Goal: Information Seeking & Learning: Find specific fact

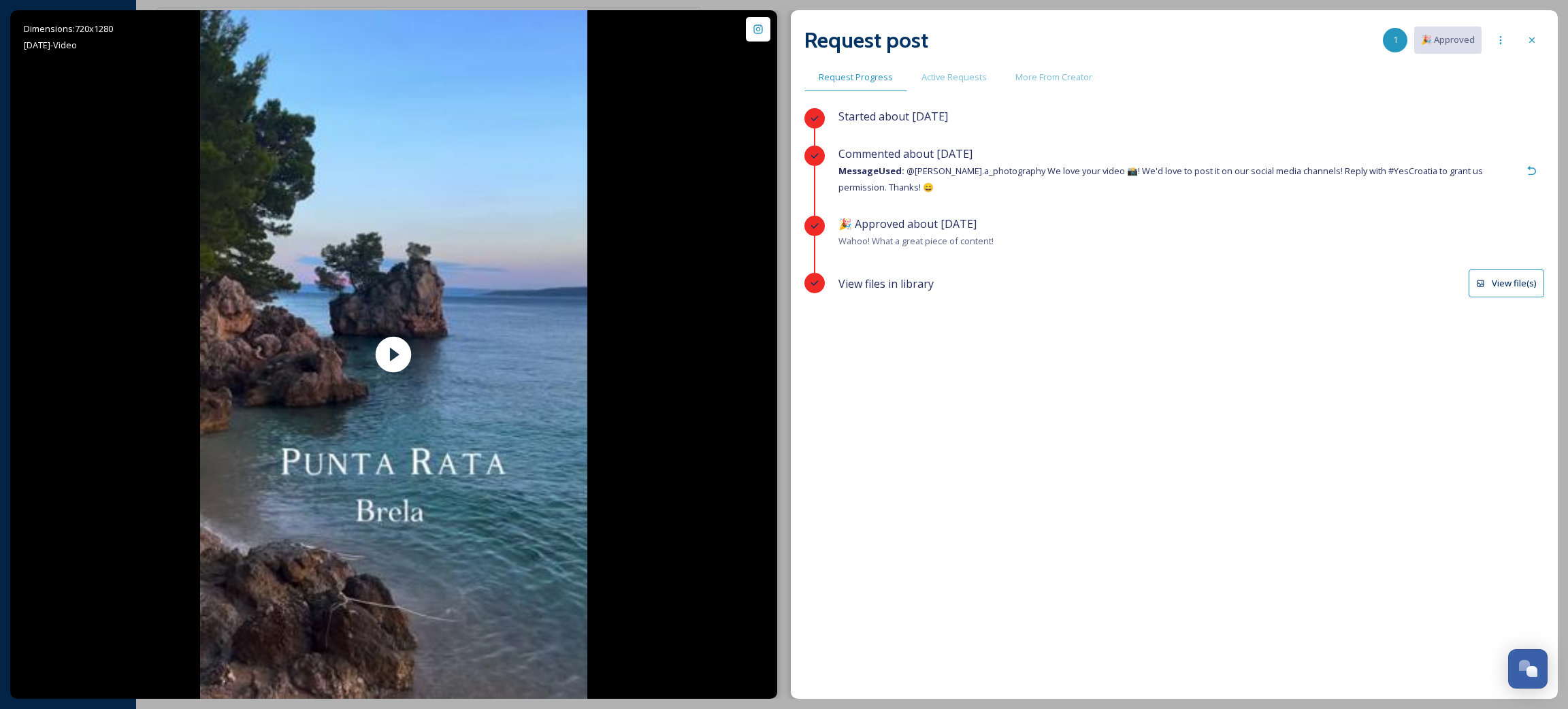
scroll to position [789, 0]
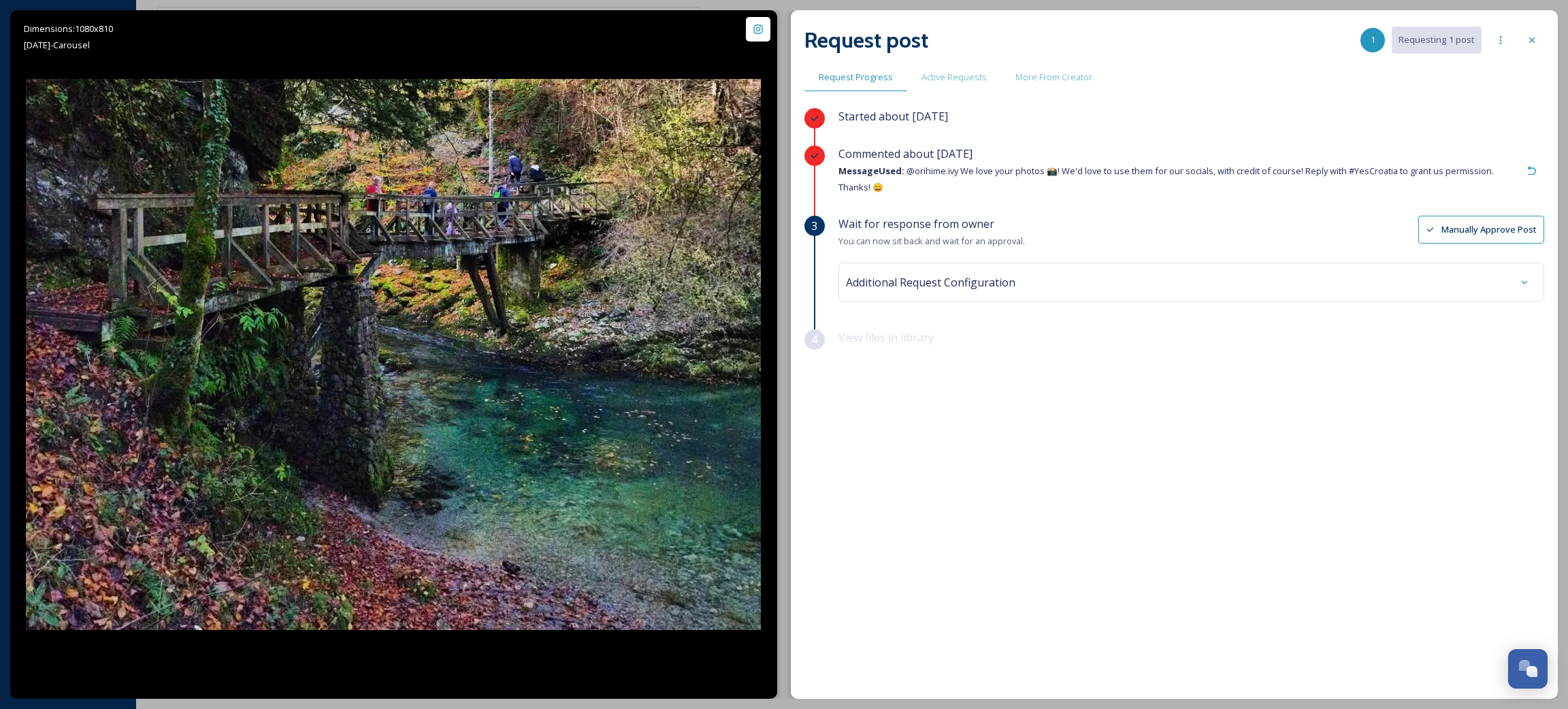
scroll to position [789, 0]
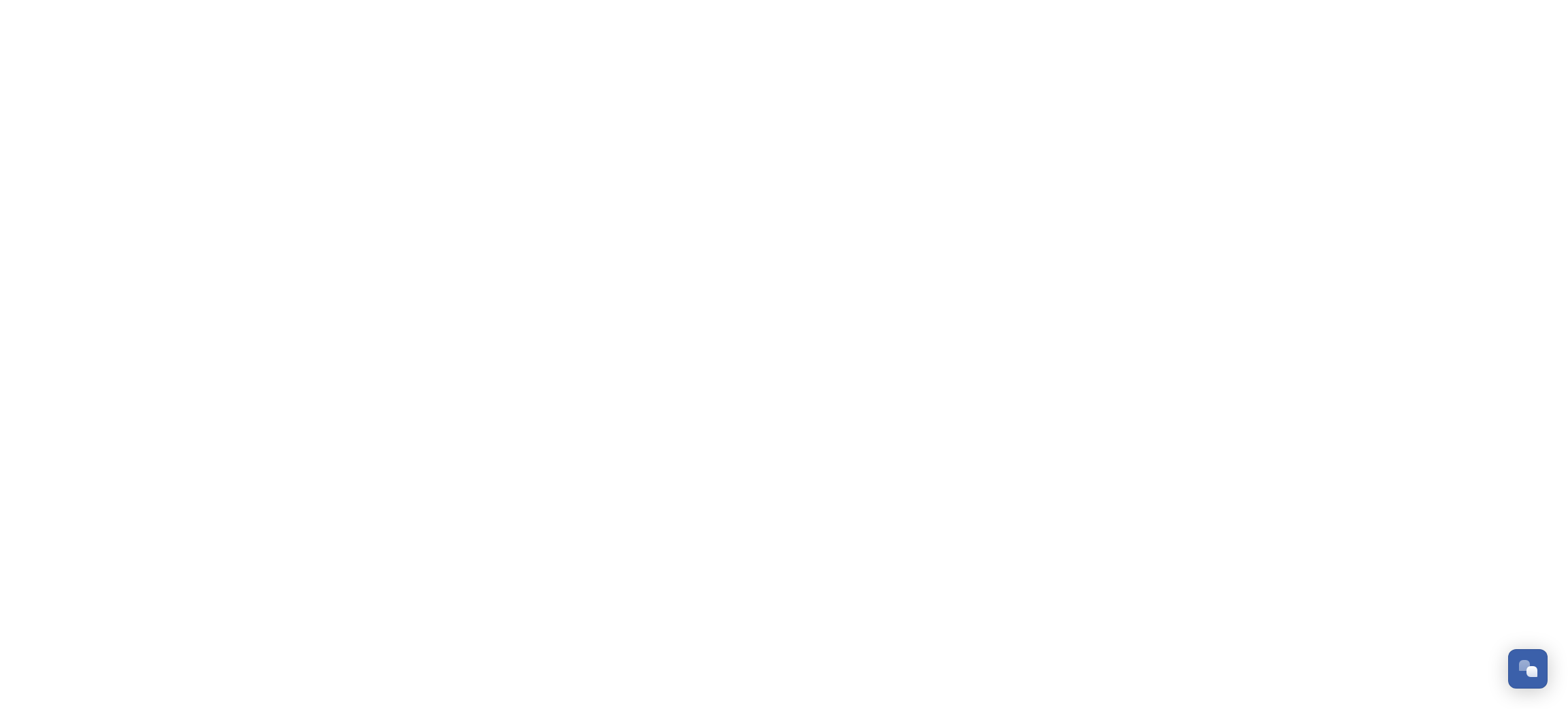
scroll to position [789, 0]
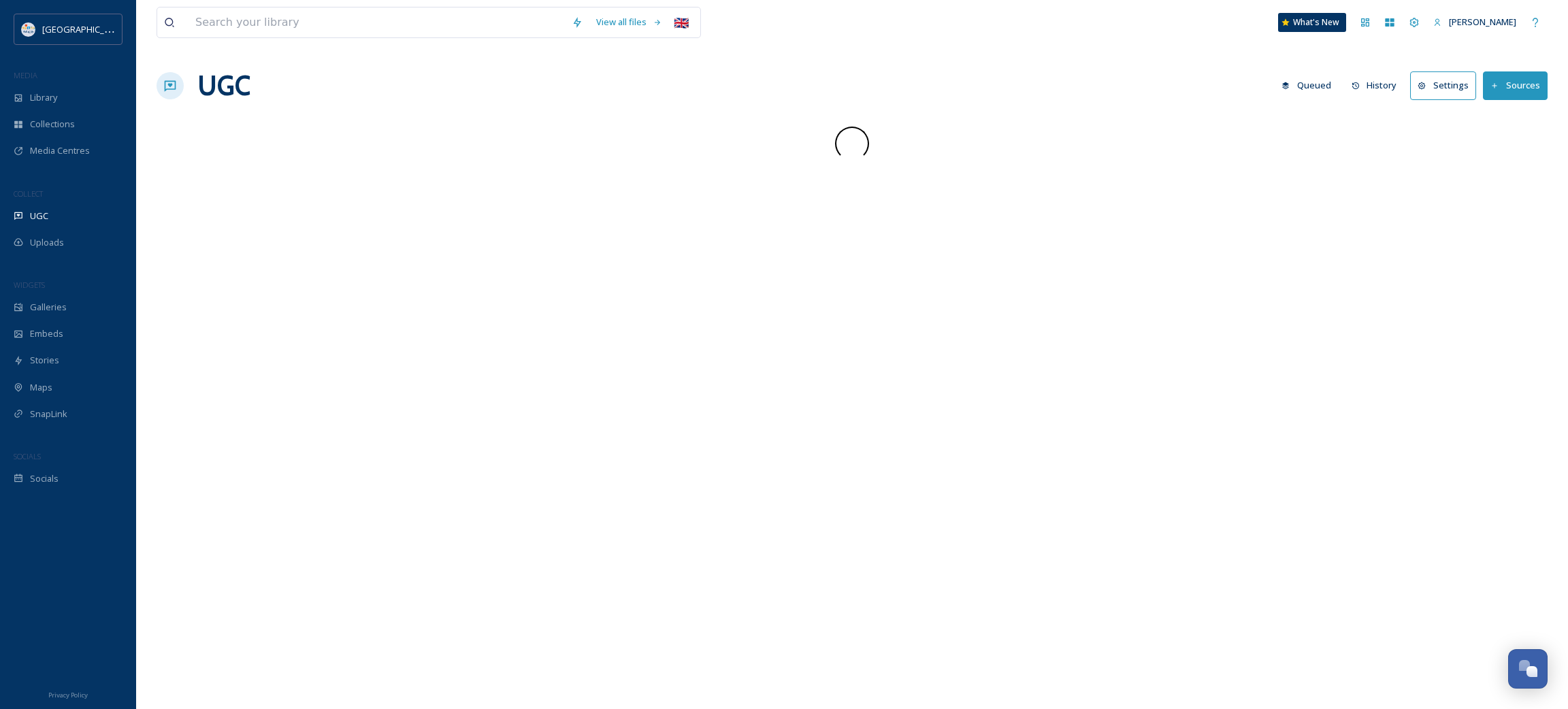
scroll to position [789, 0]
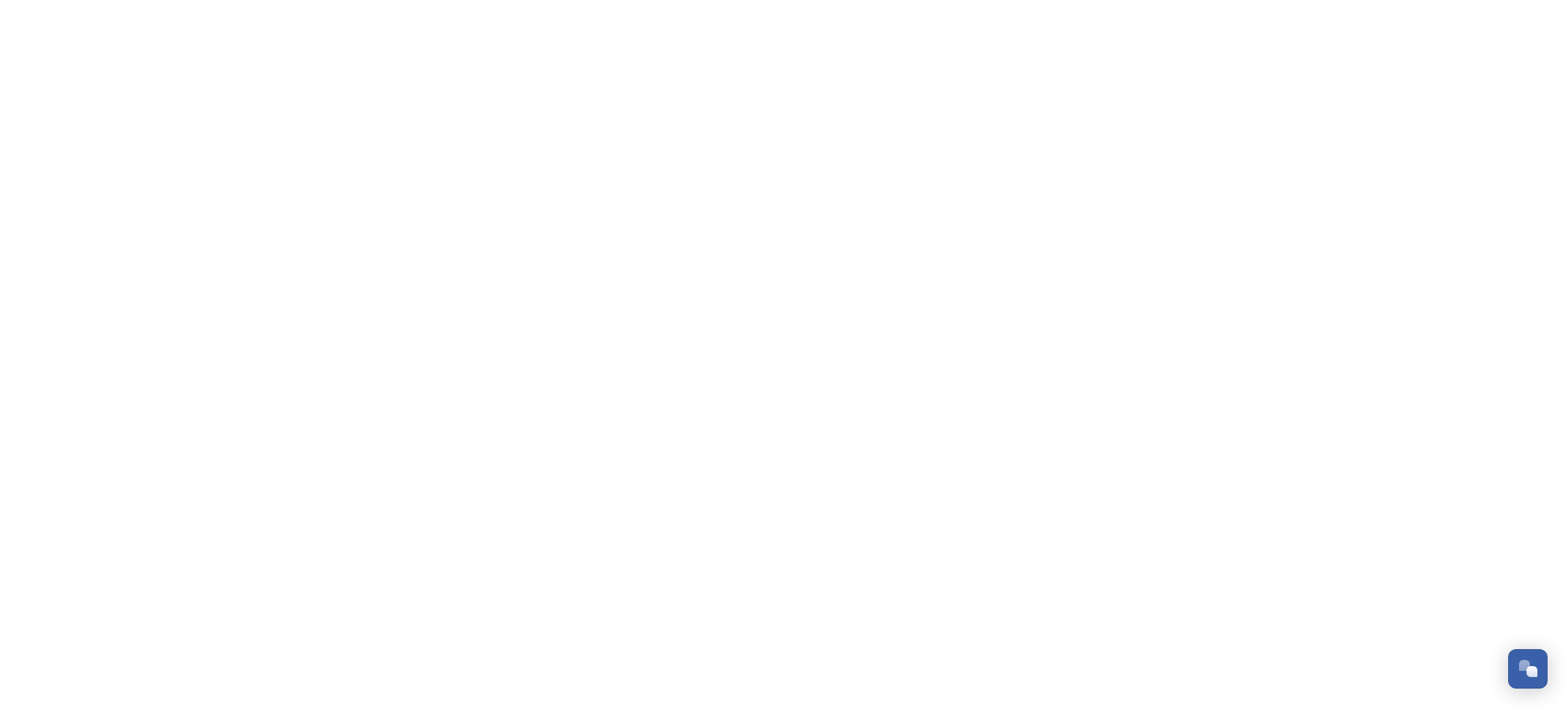
scroll to position [789, 0]
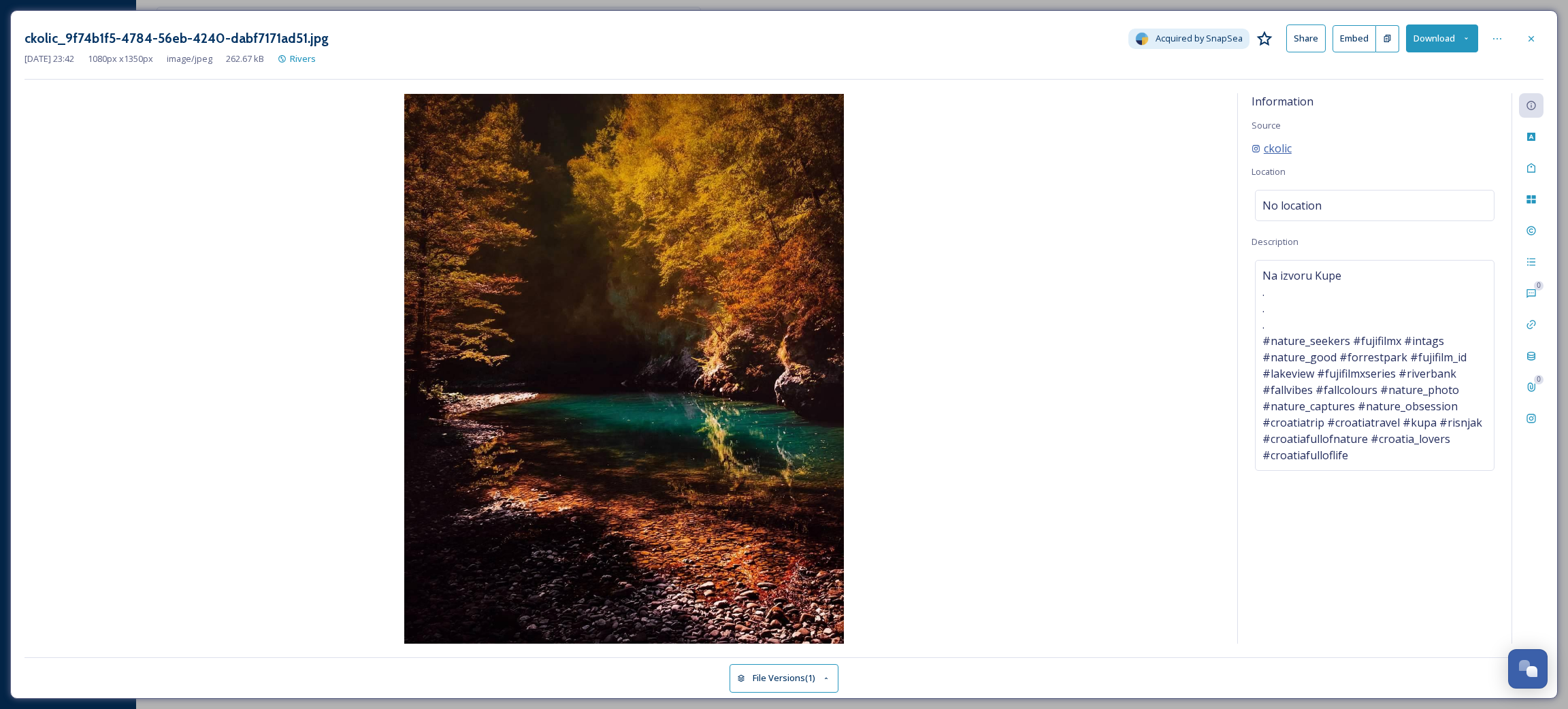
click at [1282, 141] on span "ckolic" at bounding box center [1278, 148] width 28 height 16
click at [1532, 420] on icon at bounding box center [1531, 418] width 11 height 11
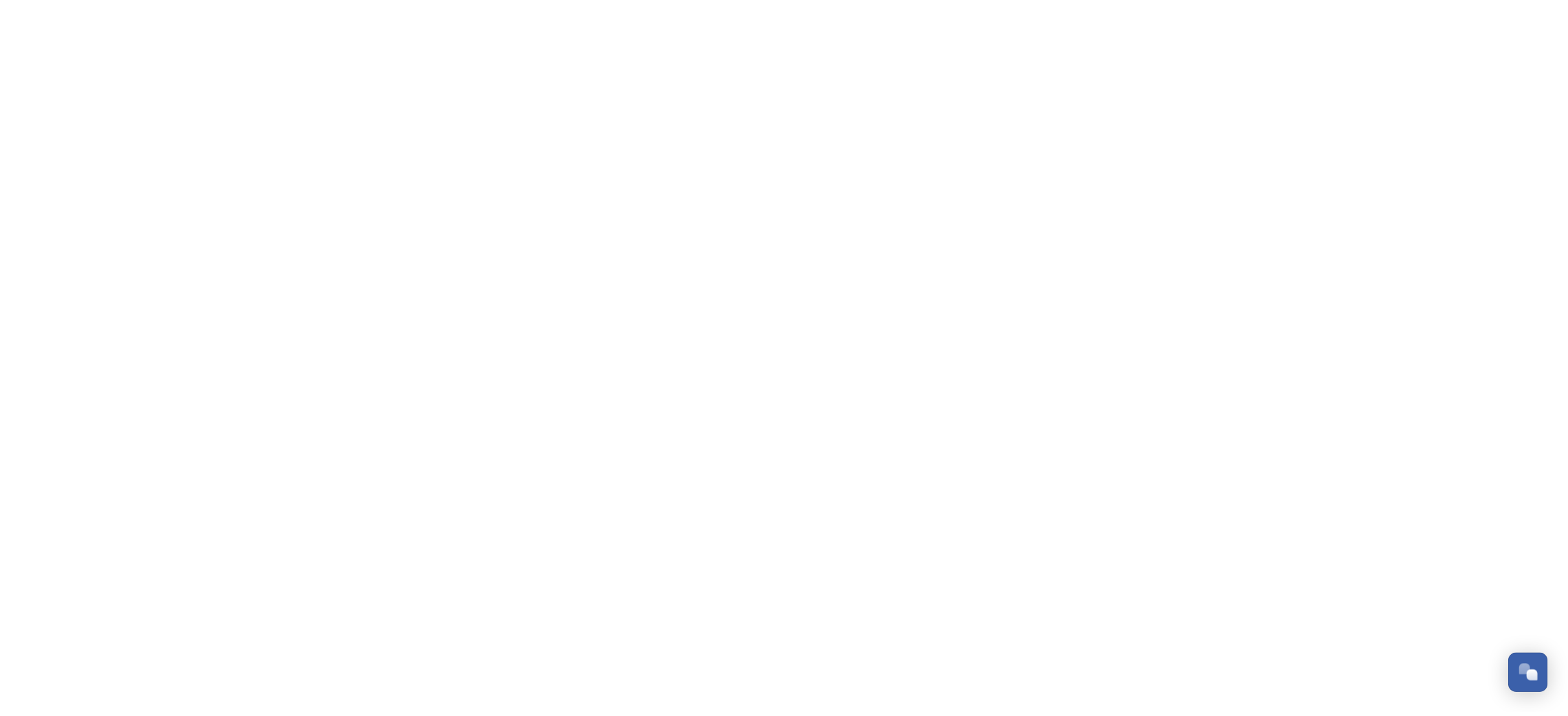
scroll to position [717, 0]
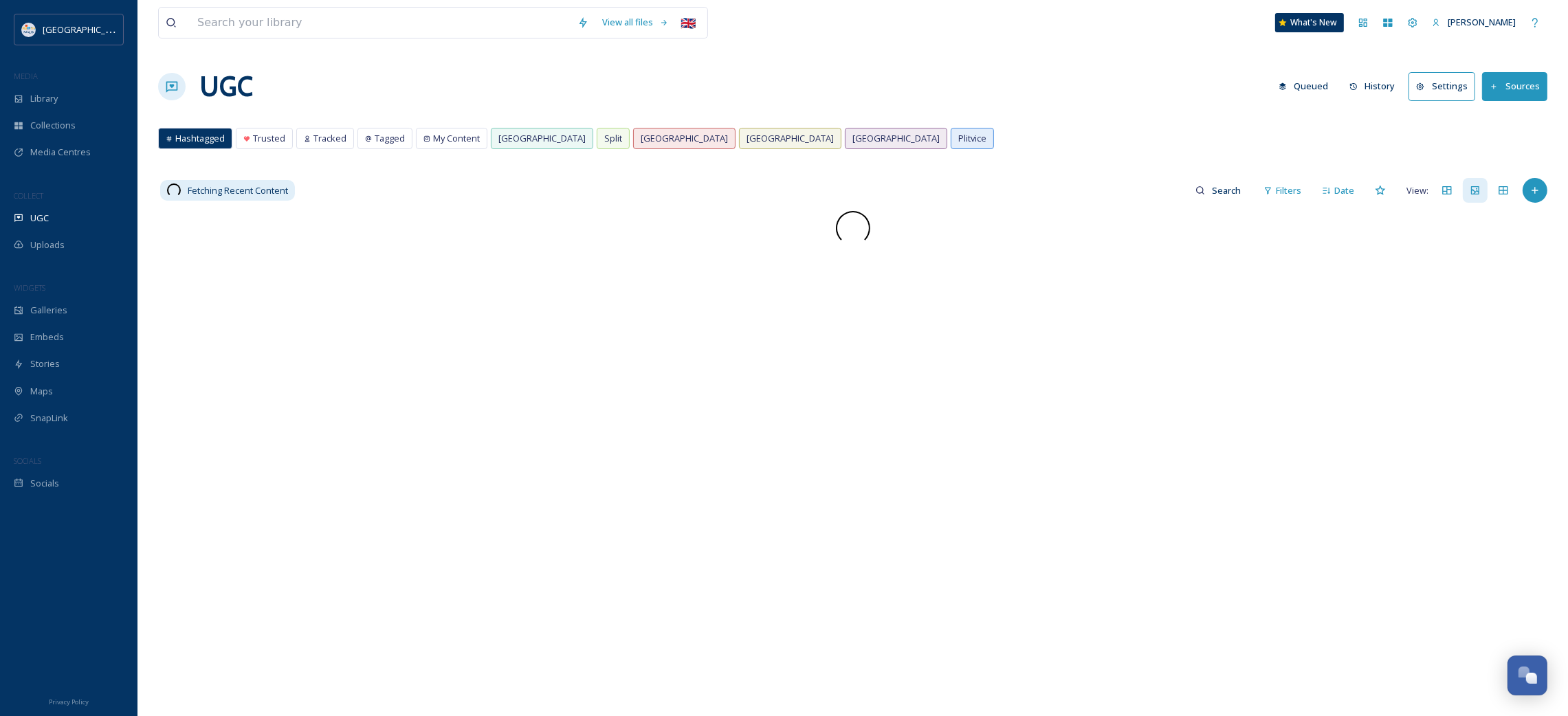
scroll to position [797, 0]
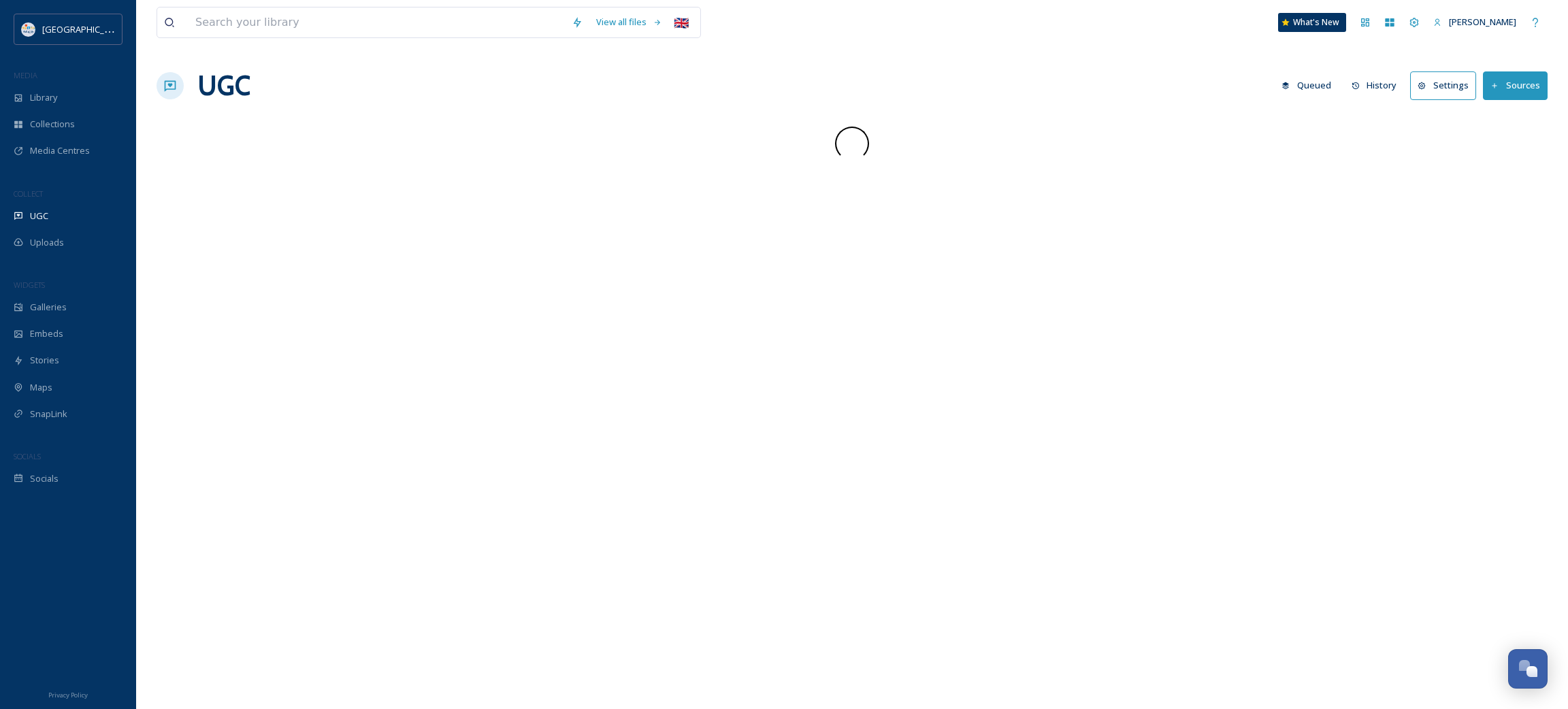
scroll to position [789, 0]
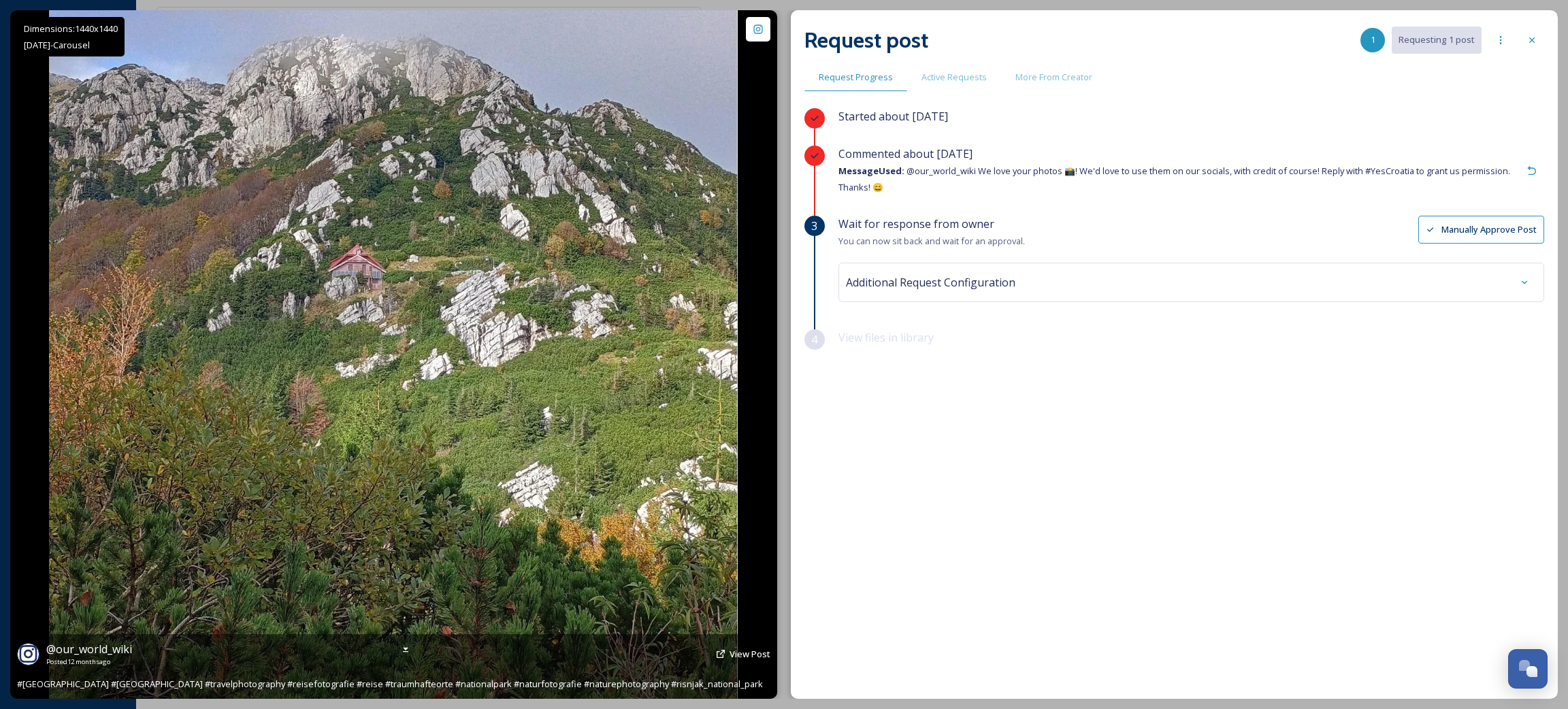
scroll to position [789, 0]
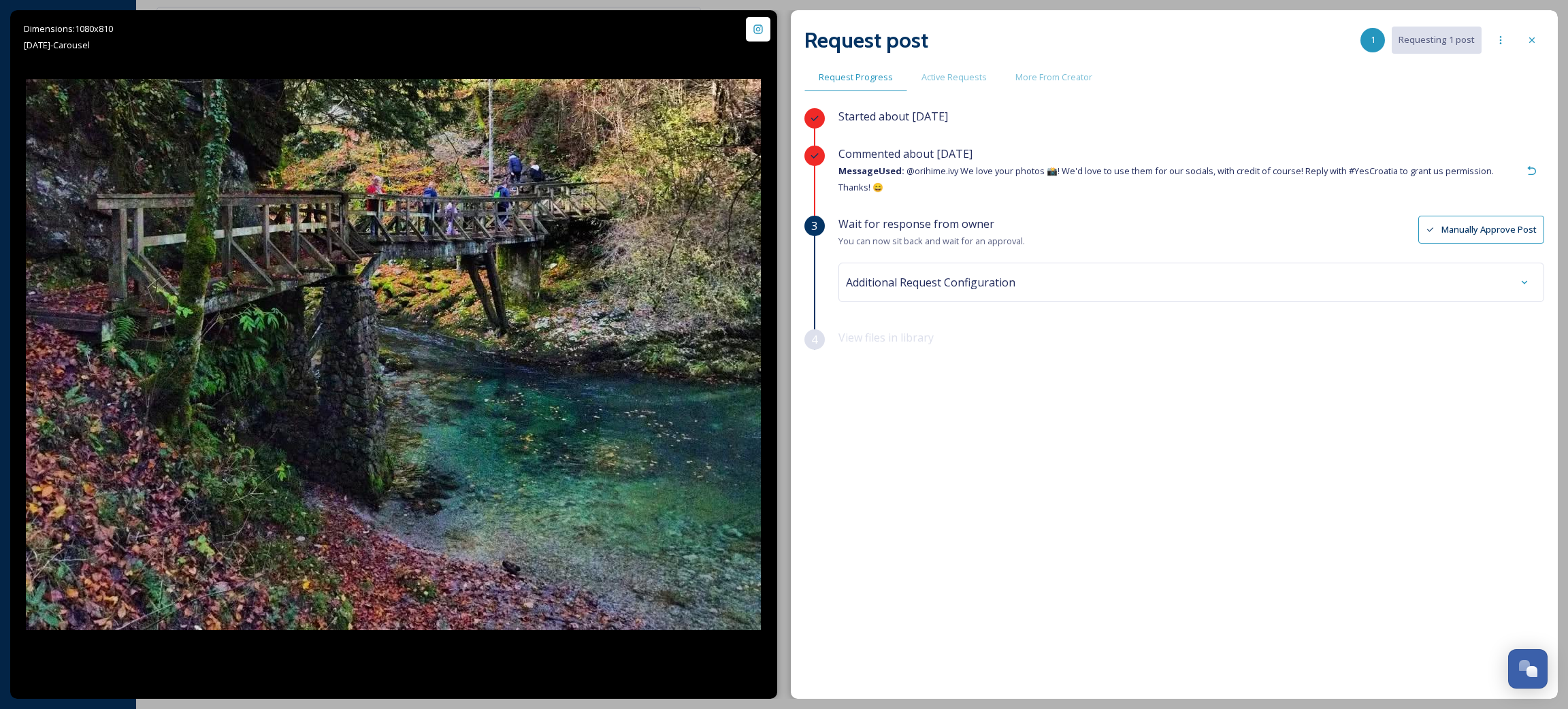
scroll to position [789, 0]
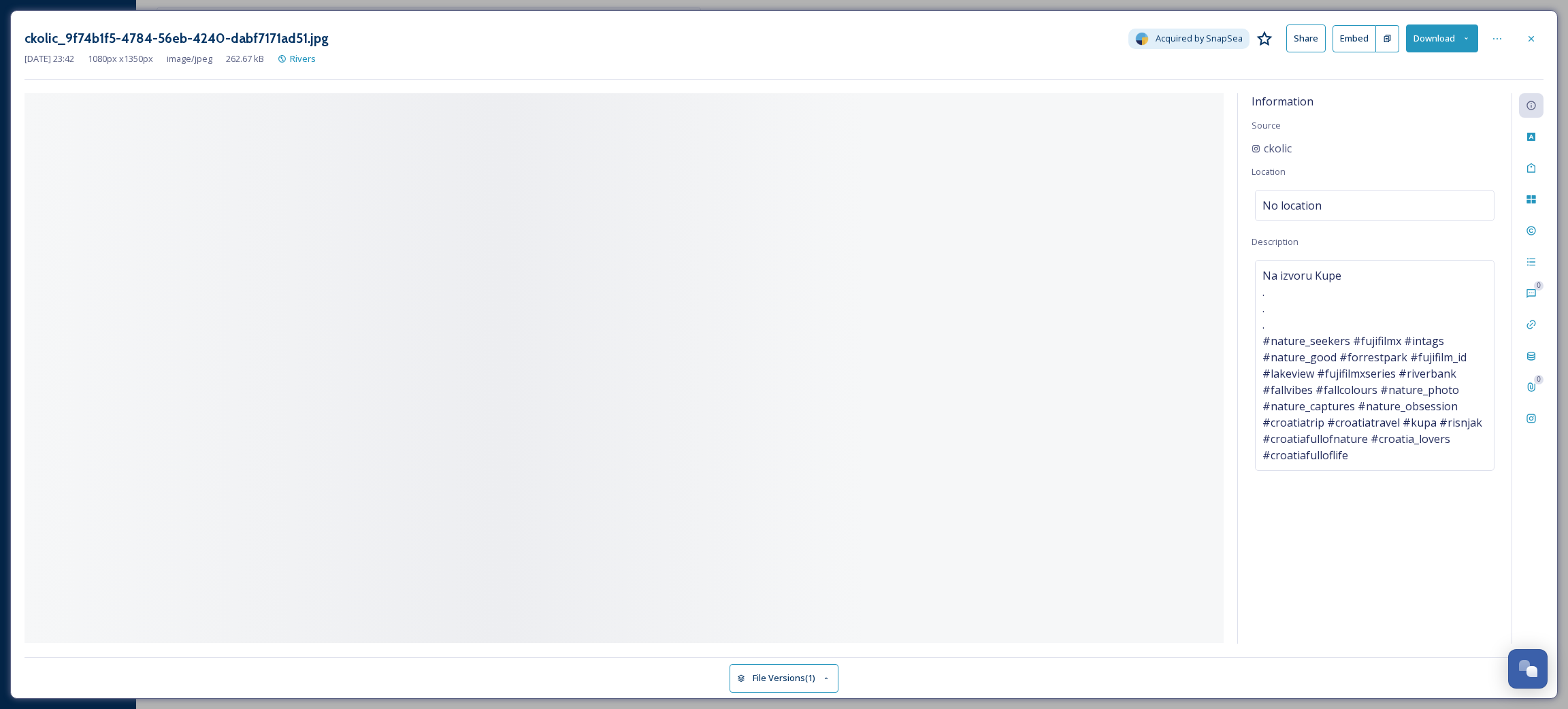
scroll to position [789, 0]
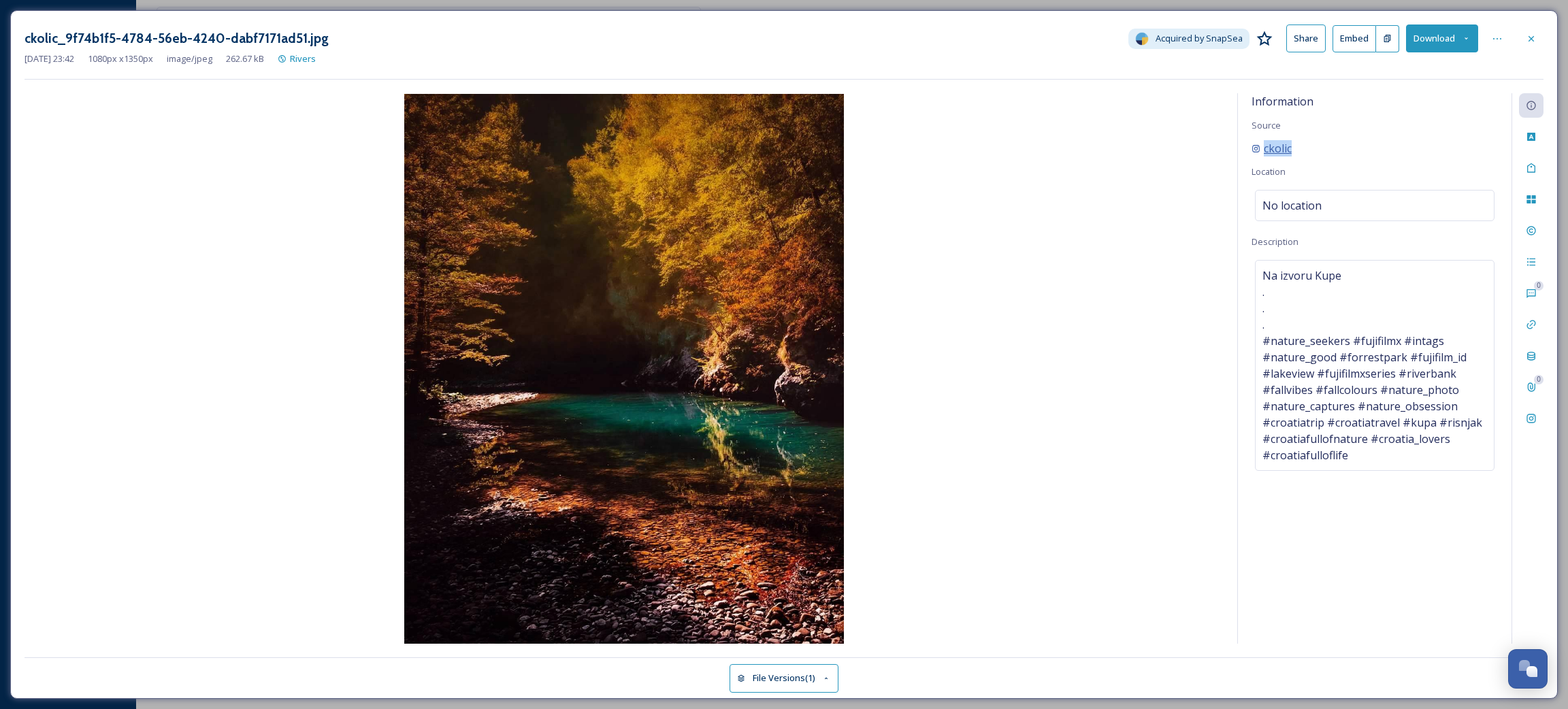
drag, startPoint x: 1293, startPoint y: 145, endPoint x: 1264, endPoint y: 144, distance: 29.0
click at [1264, 144] on div "ckolic" at bounding box center [1374, 148] width 246 height 16
copy span "ckolic"
click at [1306, 150] on div "ckolic" at bounding box center [1374, 148] width 246 height 16
drag, startPoint x: 1306, startPoint y: 150, endPoint x: 1299, endPoint y: 149, distance: 7.1
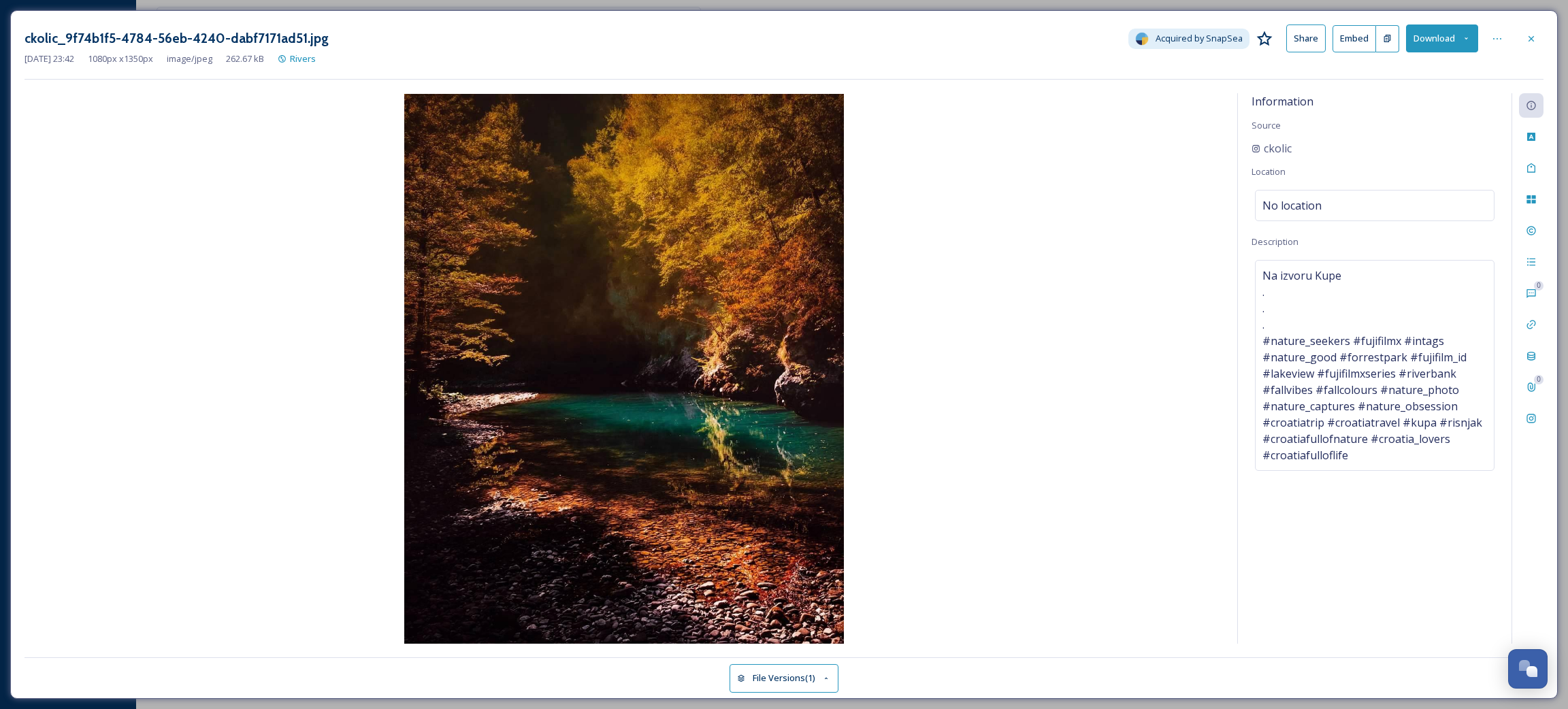
click at [1300, 149] on div "ckolic" at bounding box center [1374, 148] width 246 height 16
drag, startPoint x: 1249, startPoint y: 149, endPoint x: 1296, endPoint y: 150, distance: 47.0
click at [1296, 150] on div "Information Source ckolic Location No location Description Na izvoru Kupe . . .…" at bounding box center [1375, 369] width 274 height 551
copy span "ckolic"
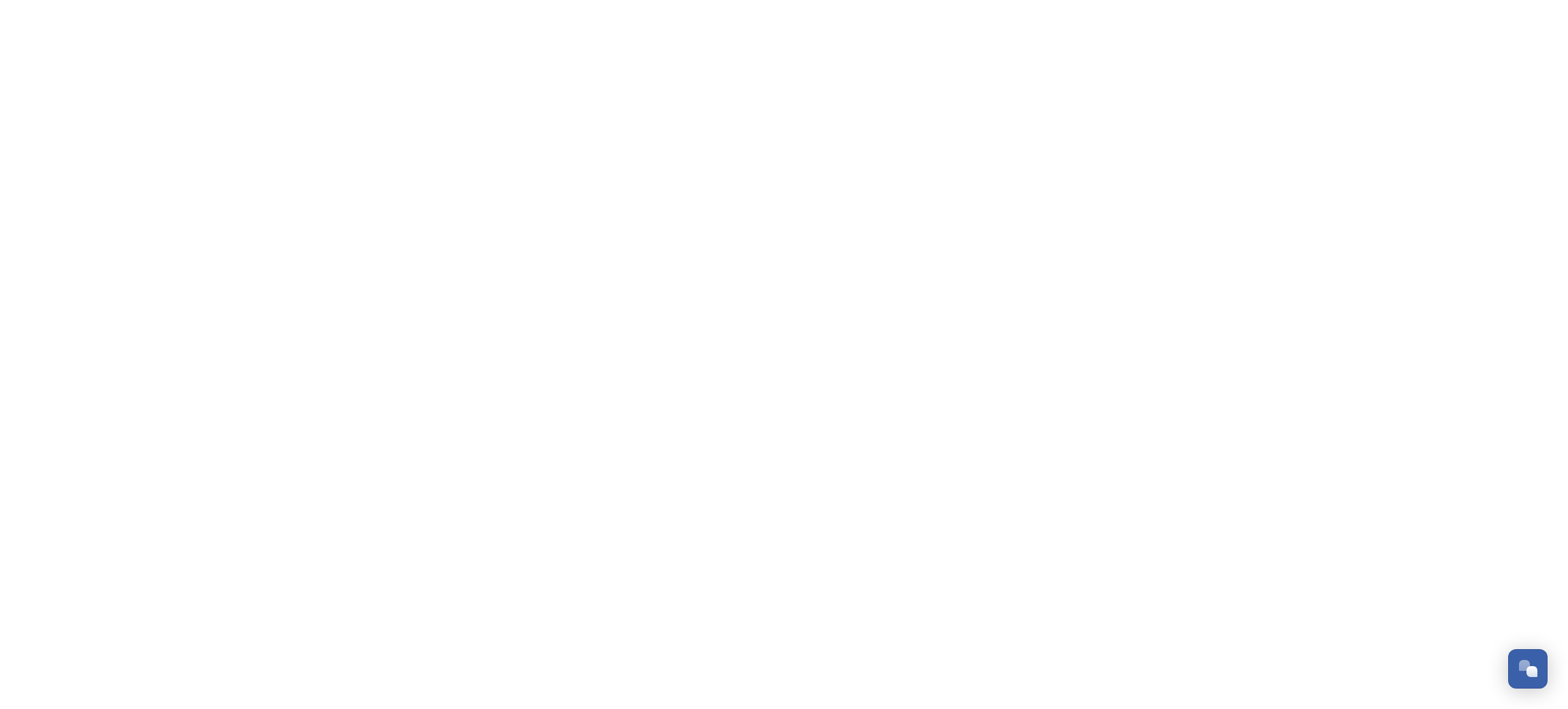
scroll to position [789, 0]
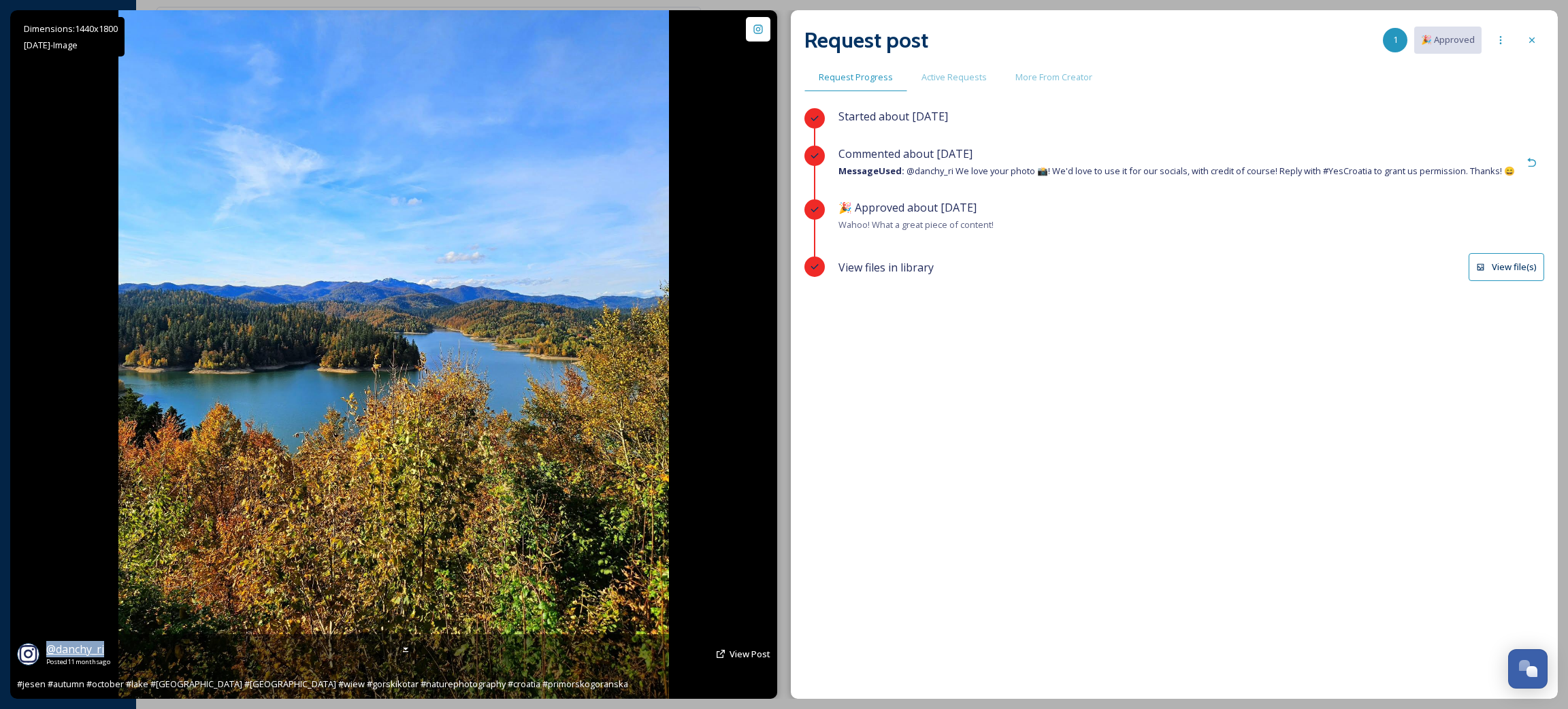
drag, startPoint x: 116, startPoint y: 648, endPoint x: 50, endPoint y: 649, distance: 66.0
click at [50, 649] on div "@ danchy_ri Posted [DATE] View Post" at bounding box center [394, 653] width 753 height 26
copy span "@ danchy_ri"
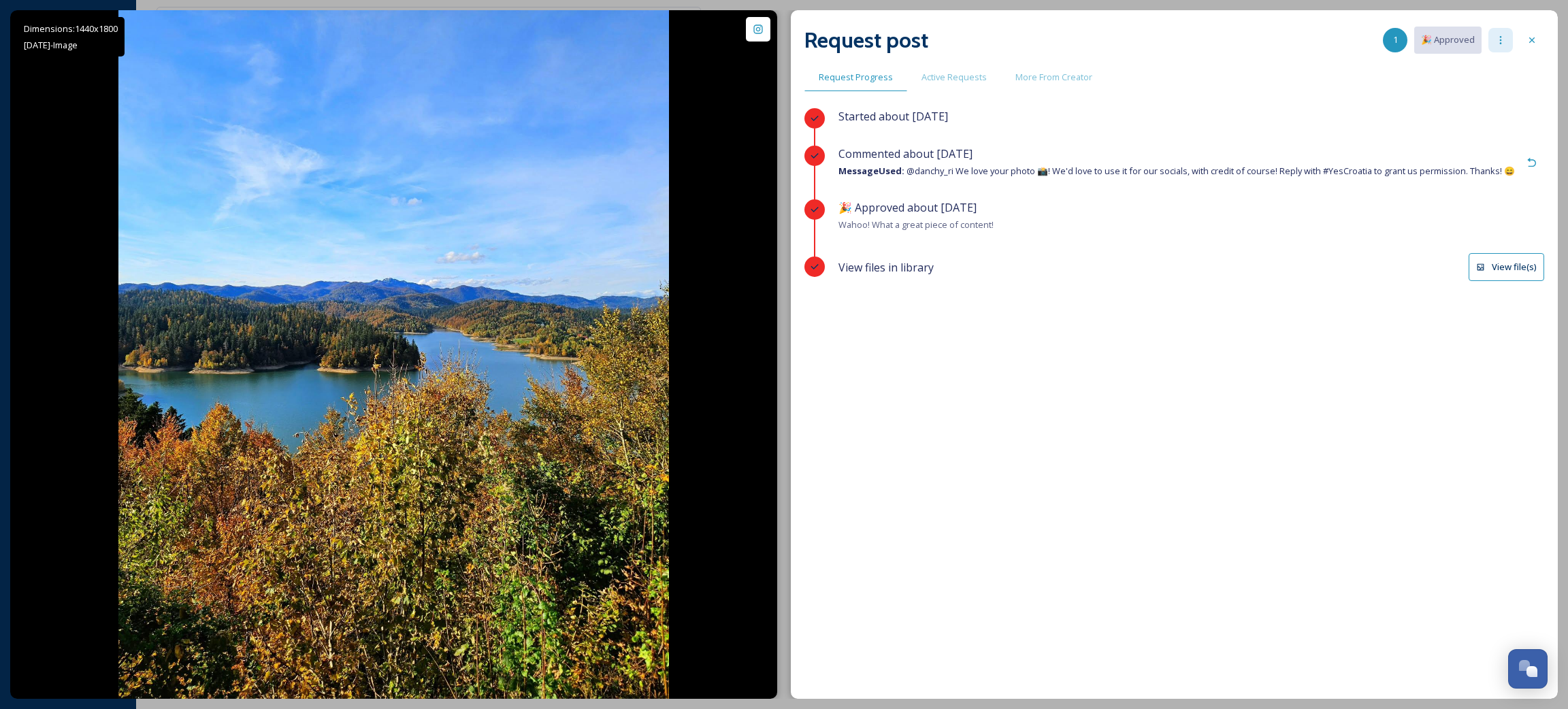
click at [1500, 43] on icon at bounding box center [1501, 40] width 2 height 8
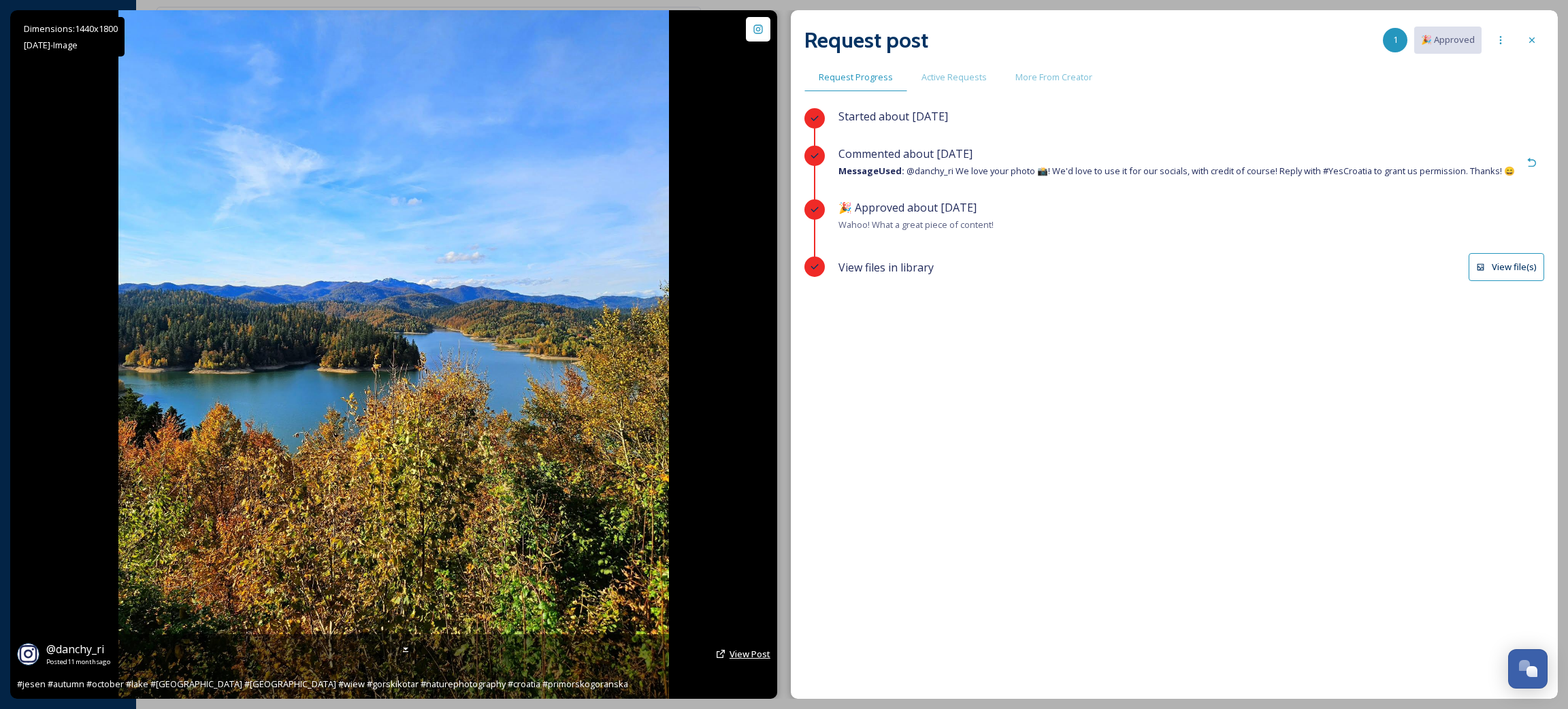
click at [764, 651] on span "View Post" at bounding box center [750, 654] width 41 height 13
